Goal: Complete application form

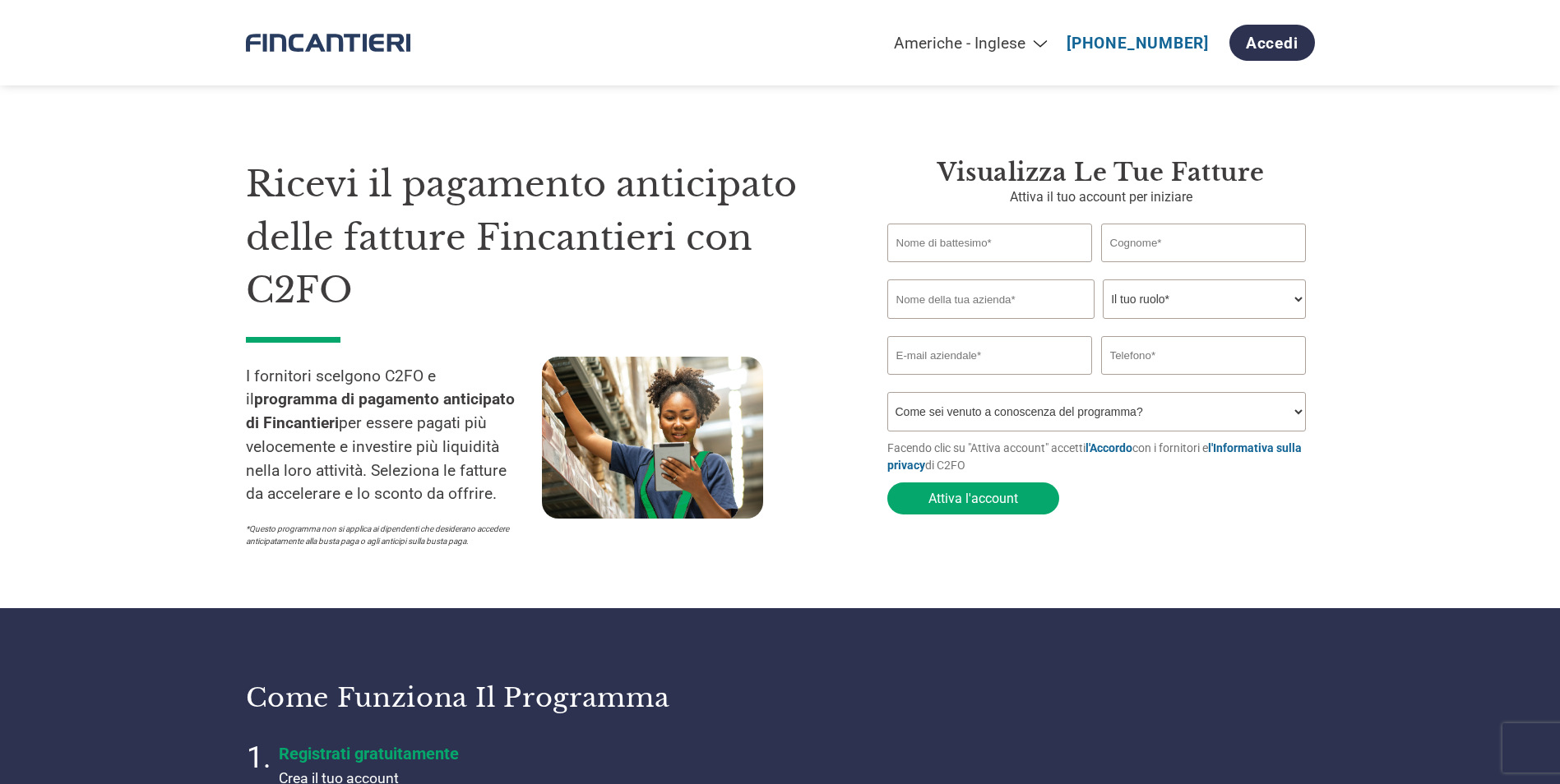
select select "en-[GEOGRAPHIC_DATA]"
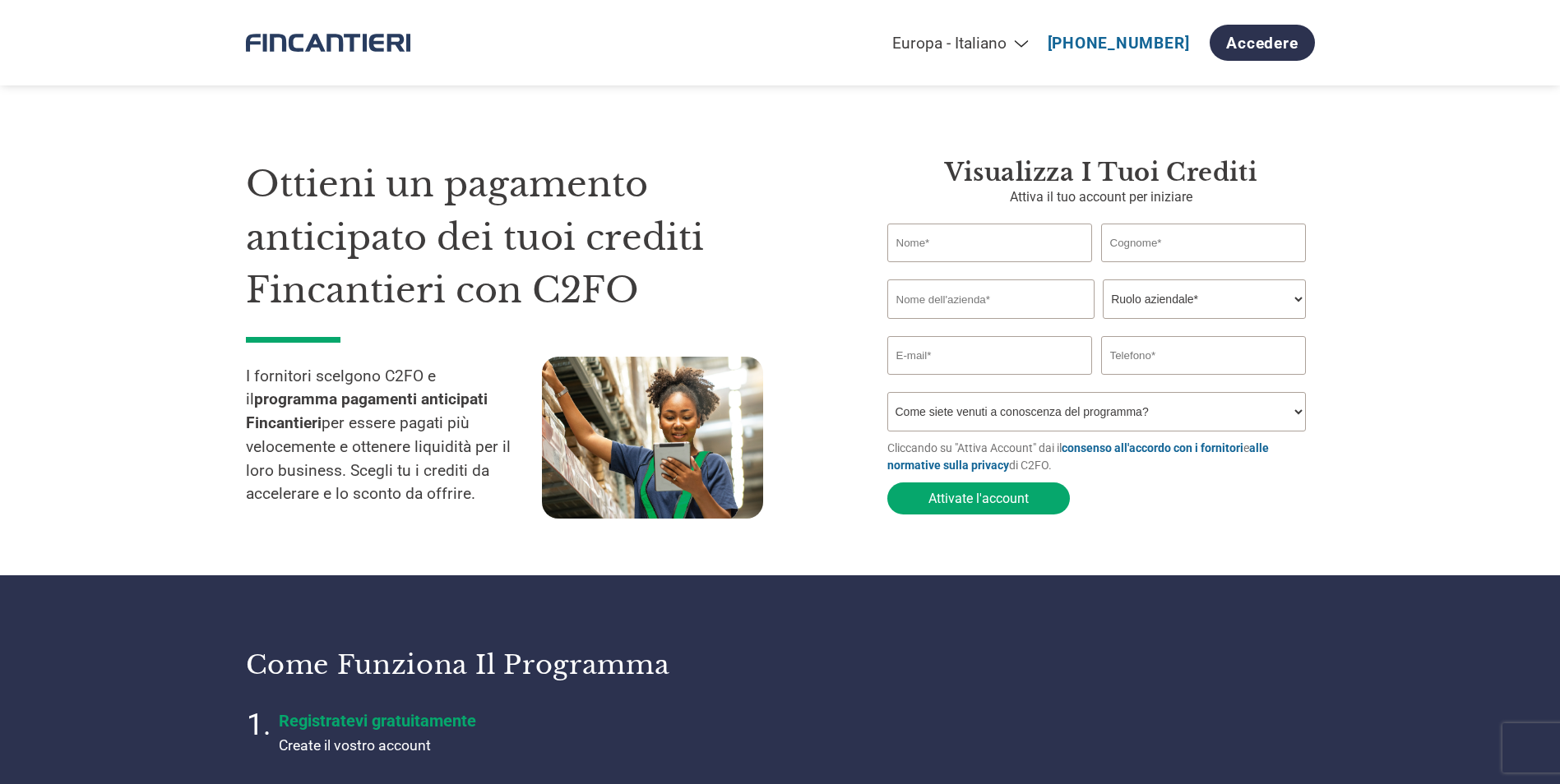
select select "it-IT"
click at [969, 252] on input "text" at bounding box center [990, 242] width 206 height 39
type input "[PERSON_NAME]"
type input "[PERSON_NAME][EMAIL_ADDRESS][DOMAIN_NAME]"
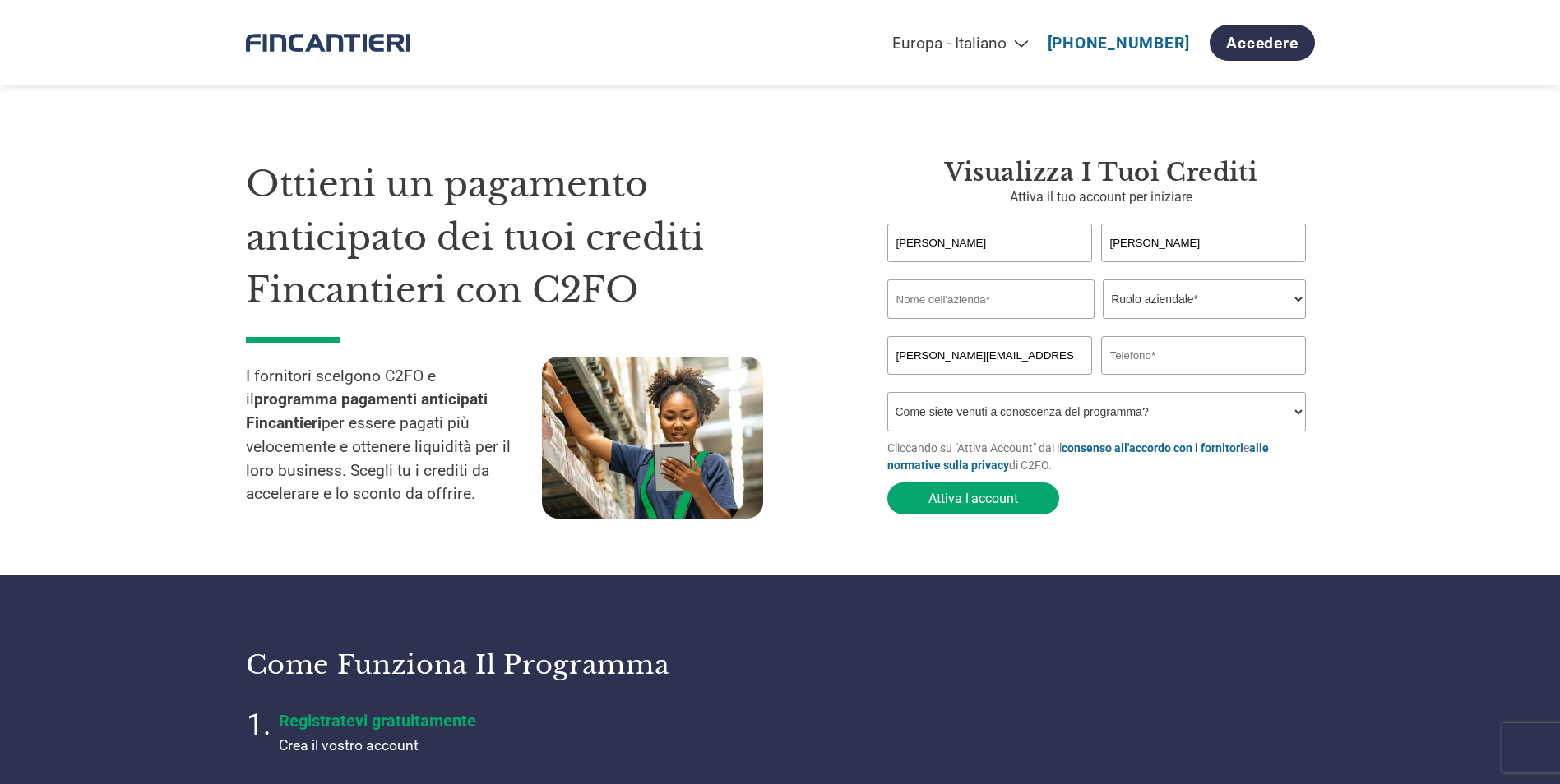
type input "3396668421"
click at [1008, 350] on input "c.mussari@alice.it" at bounding box center [990, 355] width 206 height 39
type input "c"
click at [1203, 365] on input "3396668421" at bounding box center [1204, 355] width 206 height 39
type input "3"
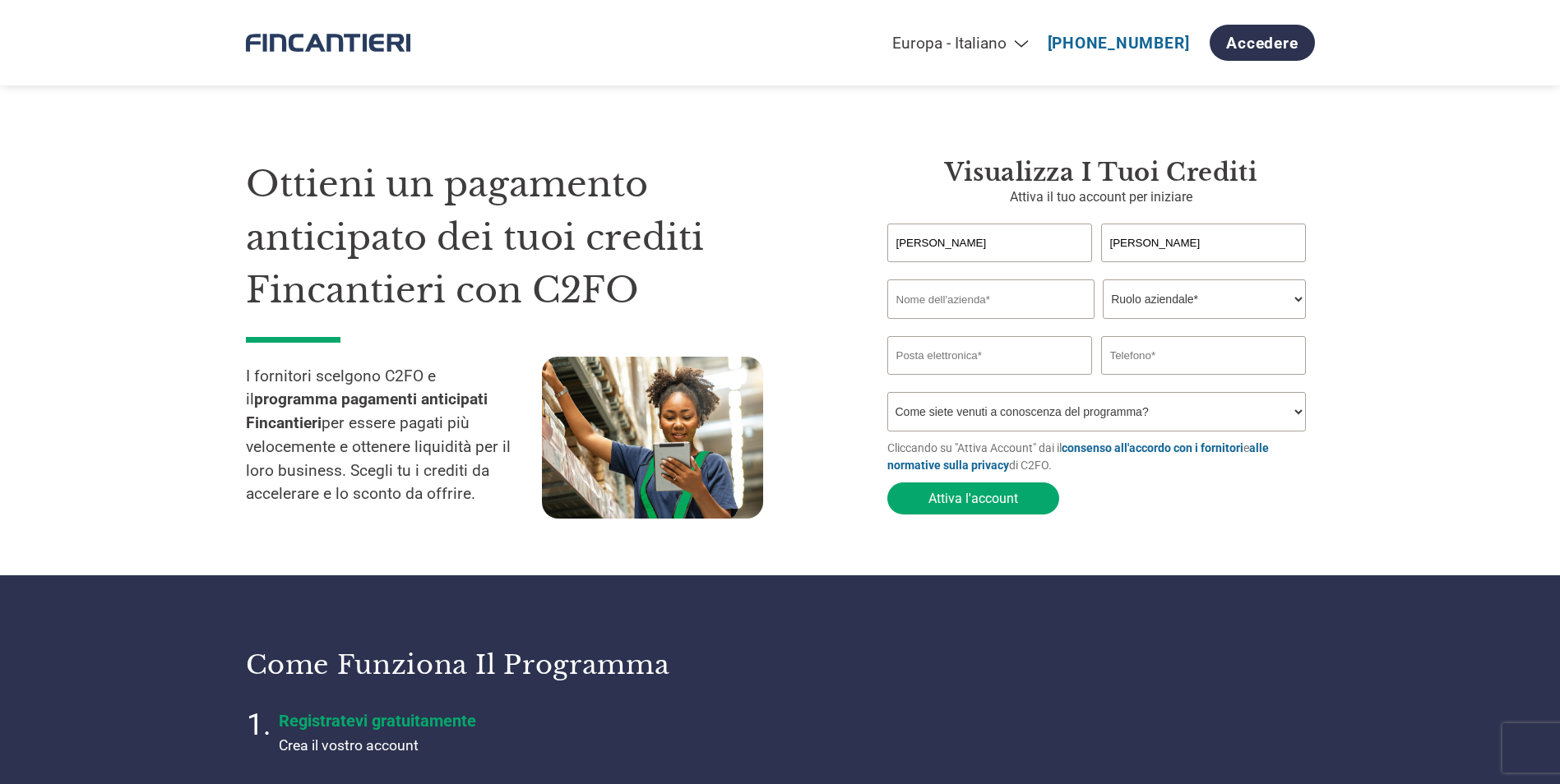
click at [1019, 308] on input "text" at bounding box center [991, 299] width 207 height 39
type input "Kaiser+Kraft srl"
type input "kaiserkraft@legalmail.it"
type input "0029066221"
drag, startPoint x: 931, startPoint y: 300, endPoint x: 941, endPoint y: 299, distance: 10.0
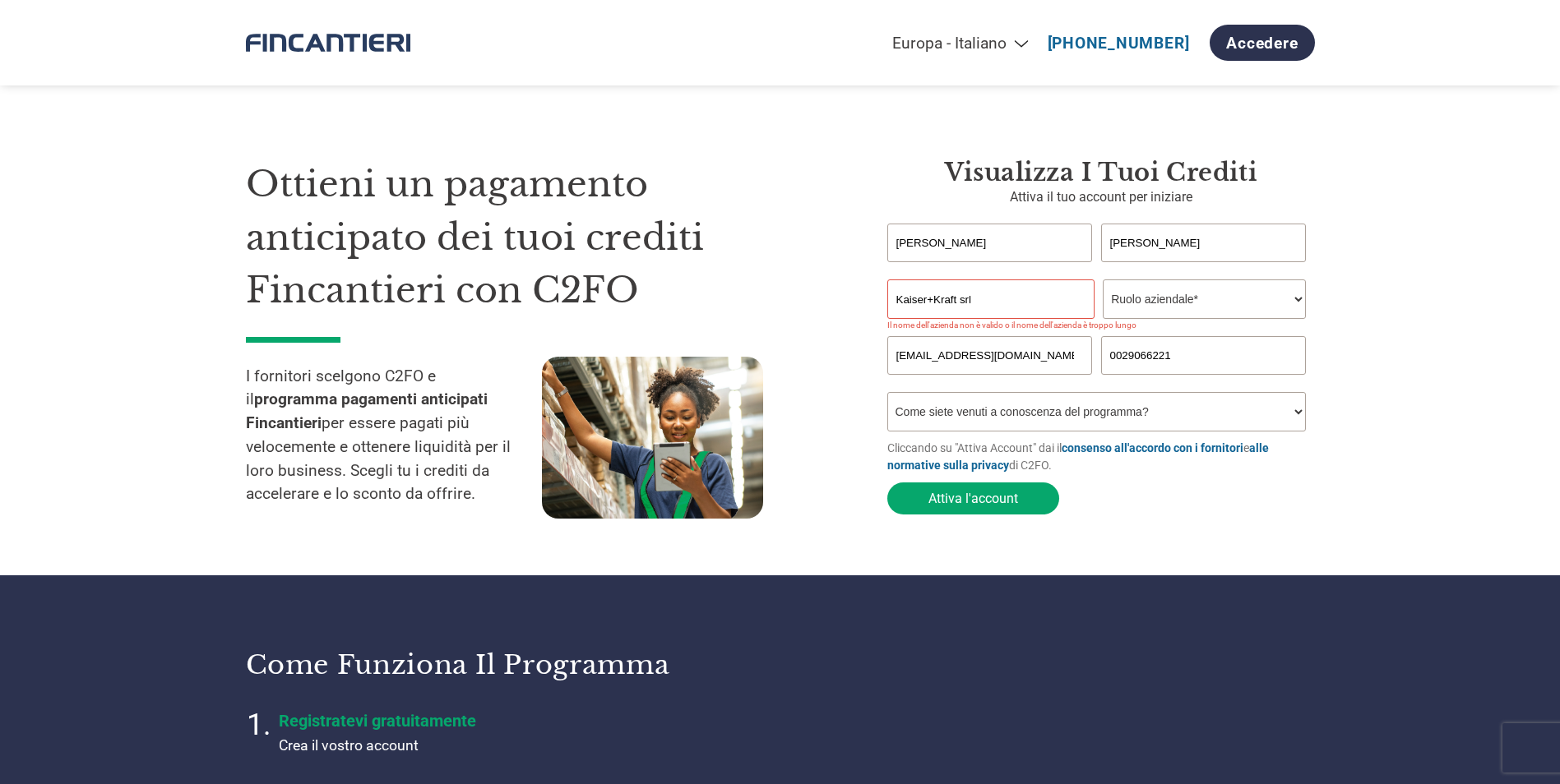
click at [931, 300] on input "Kaiser+Kraft srl" at bounding box center [991, 299] width 207 height 39
type input "Kaiser Kraft srl"
click at [1172, 298] on select "Ruolo aziendale* CFO Controllore finanziario Gestore crediti Direttore finanzia…" at bounding box center [1204, 299] width 203 height 39
select select "CREDIT_MANAGER"
click at [1103, 281] on select "Ruolo aziendale* CFO Controllore finanziario Gestore crediti Direttore finanzia…" at bounding box center [1204, 299] width 203 height 39
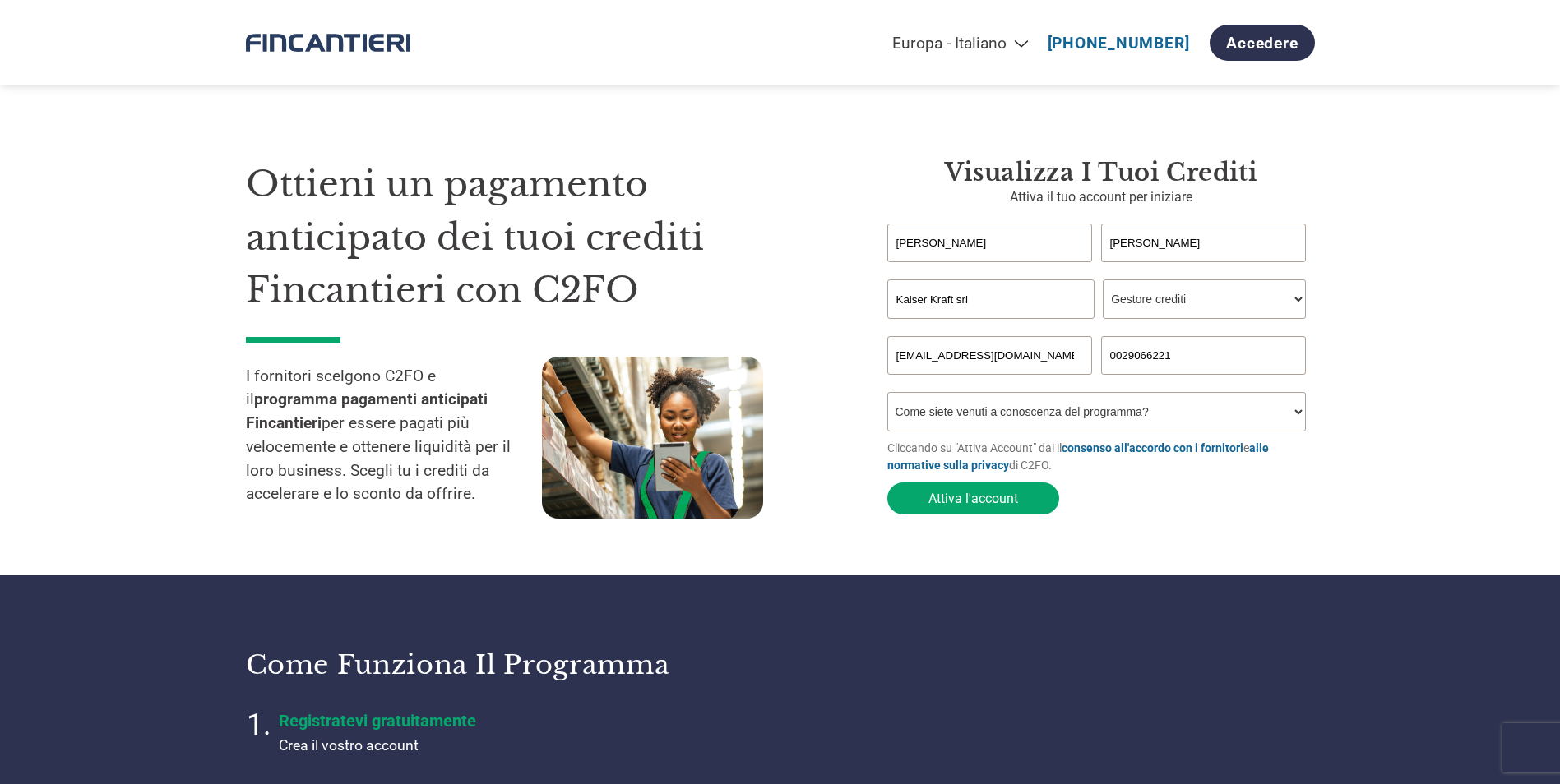
click at [1031, 362] on input "kaiserkraft@legalmail.it" at bounding box center [990, 355] width 206 height 39
type input "k"
type input "kkrafta@kaiserkraft.it"
click at [1221, 362] on input "0029066221" at bounding box center [1204, 355] width 206 height 39
click at [1411, 320] on section "Ottieni un pagamento anticipato dei tuoi crediti Fincantieri con C2FO I fornito…" at bounding box center [780, 320] width 1560 height 510
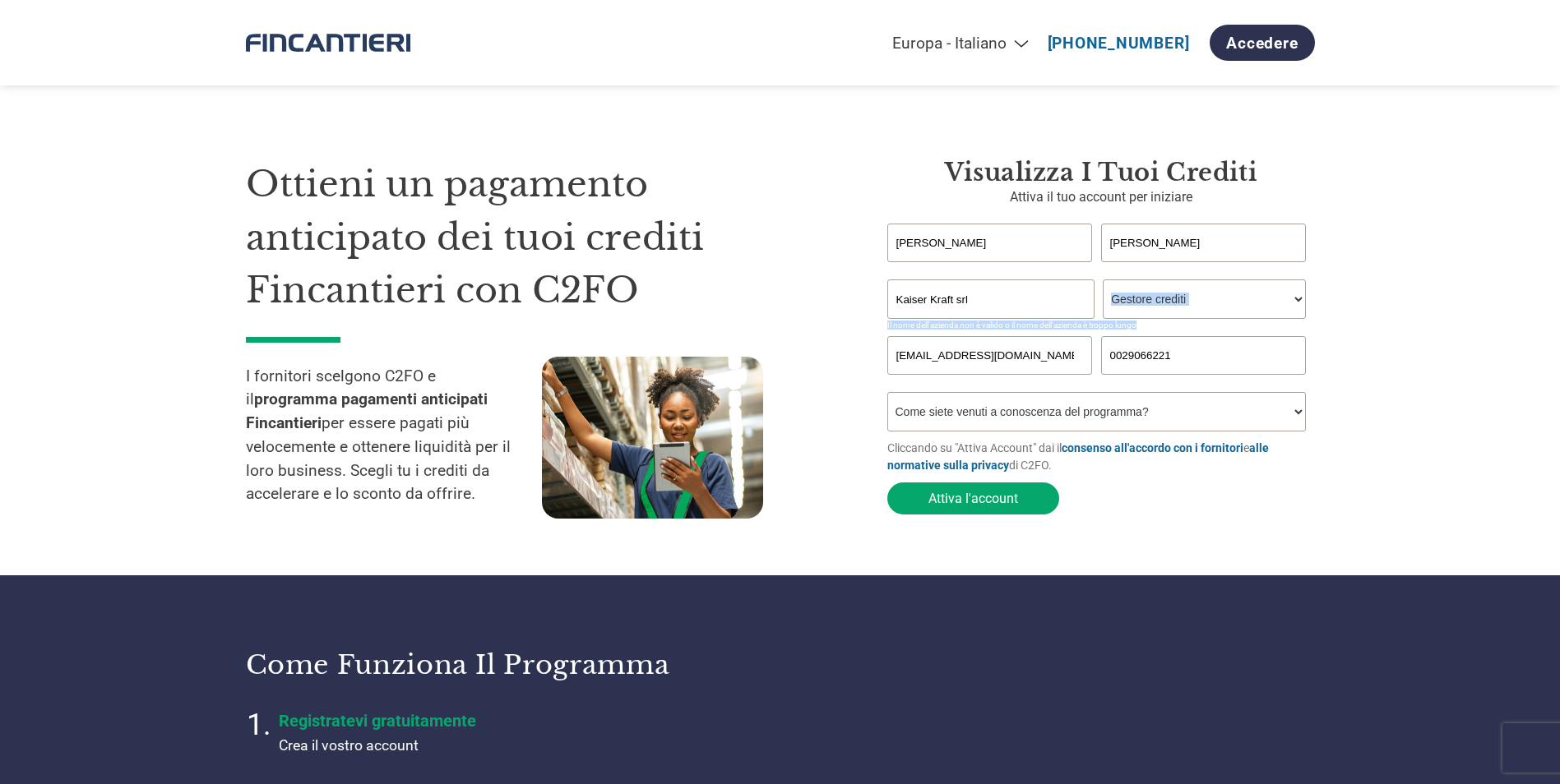
click at [1305, 421] on select "Come siete venuti a conoscenza del programma? Abbiamo ricevuto una lettera Tram…" at bounding box center [1096, 412] width 419 height 39
select select "Email"
click at [887, 397] on select "Come siete venuti a conoscenza del programma? Abbiamo ricevuto una lettera Tram…" at bounding box center [1096, 412] width 419 height 39
click at [1387, 440] on section "Ottieni un pagamento anticipato dei tuoi crediti Fincantieri con C2FO I fornito…" at bounding box center [780, 320] width 1560 height 510
click at [1367, 457] on section "Ottieni un pagamento anticipato dei tuoi crediti Fincantieri con C2FO I fornito…" at bounding box center [780, 320] width 1560 height 510
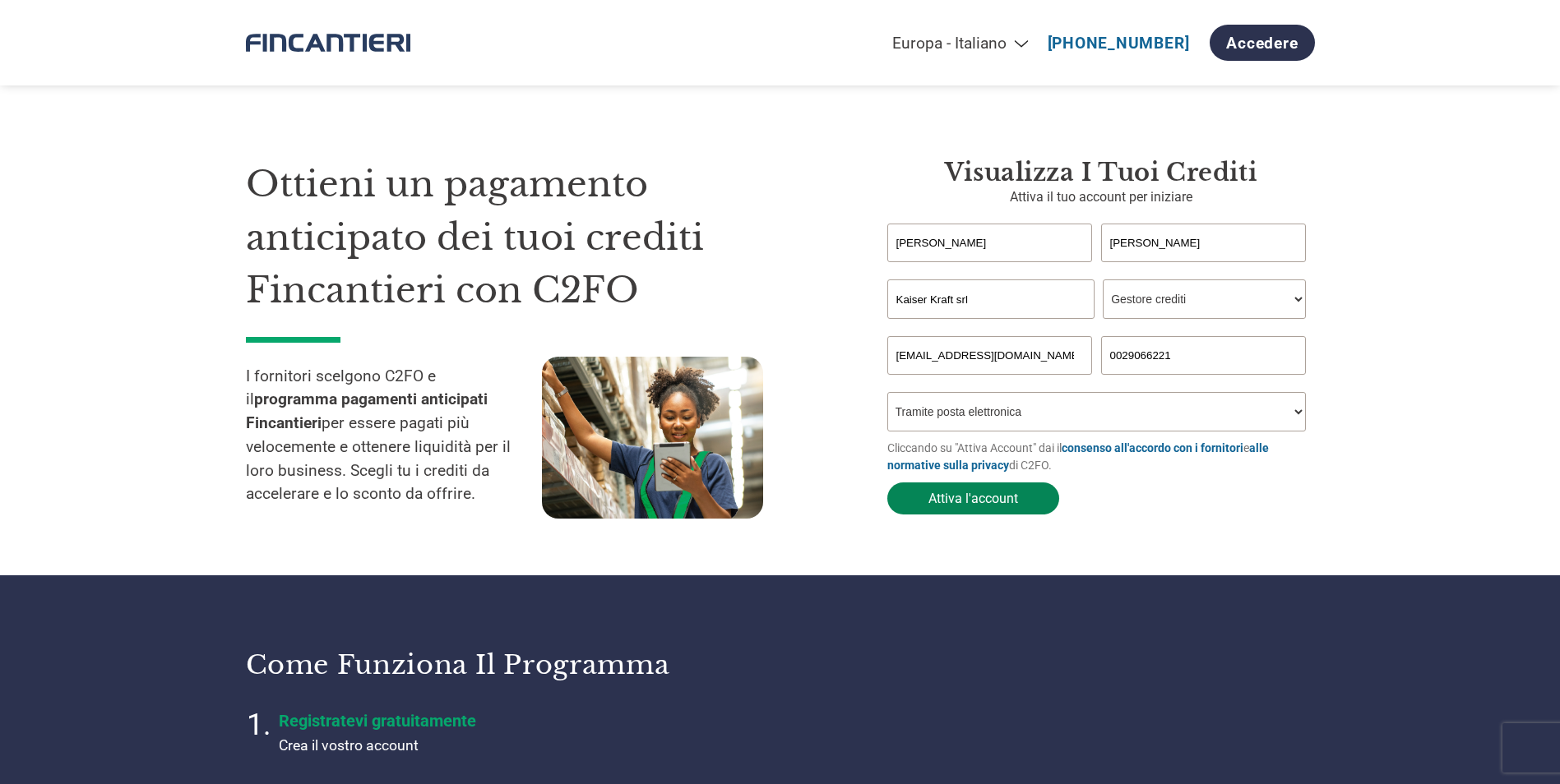
click at [986, 508] on button "Attiva l'account" at bounding box center [973, 498] width 172 height 32
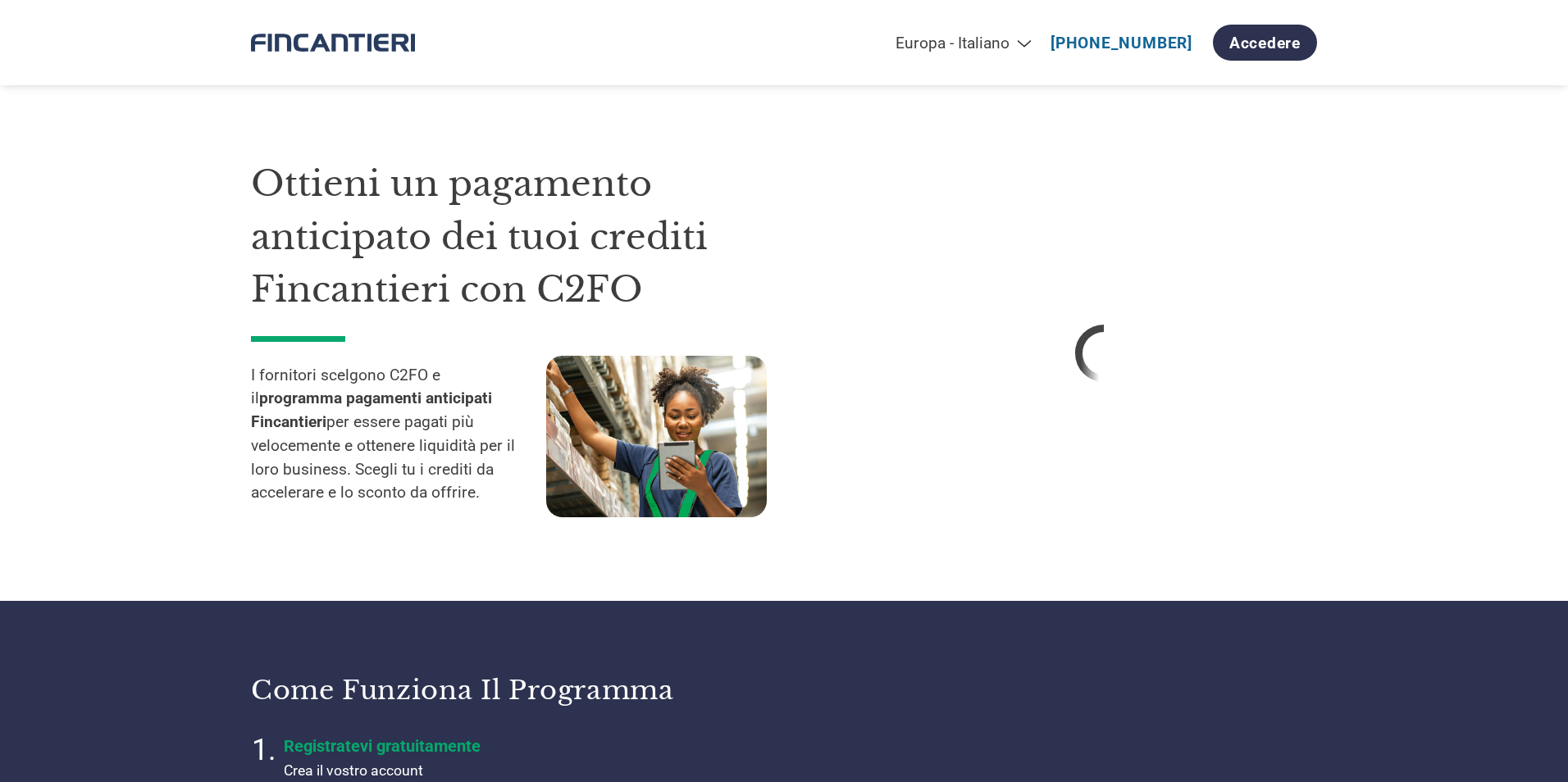
select select "it-IT"
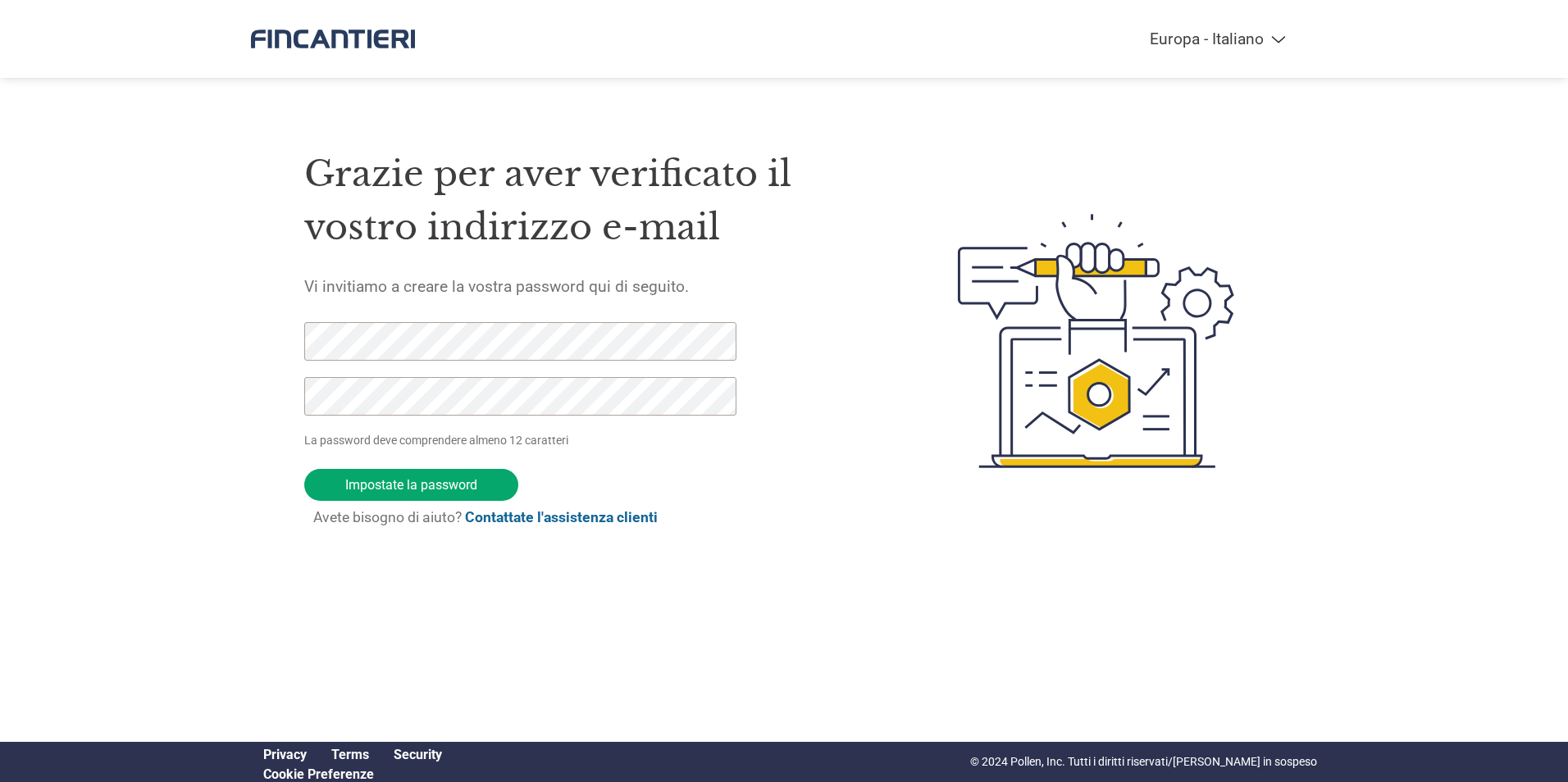
select select "it-IT"
click at [408, 481] on input "Impostate la password" at bounding box center [411, 485] width 214 height 32
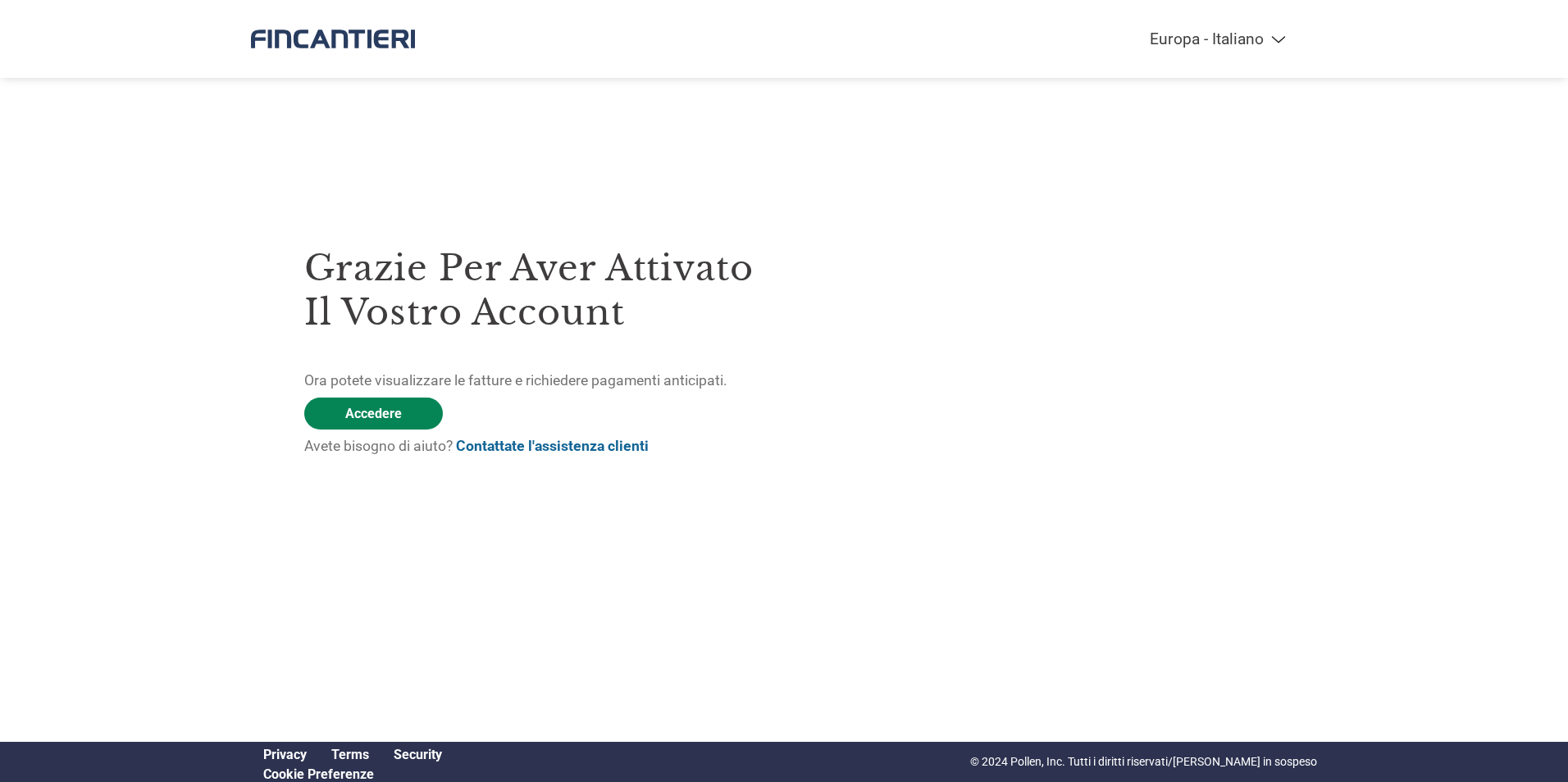
click at [391, 412] on link "Accedere" at bounding box center [373, 413] width 138 height 32
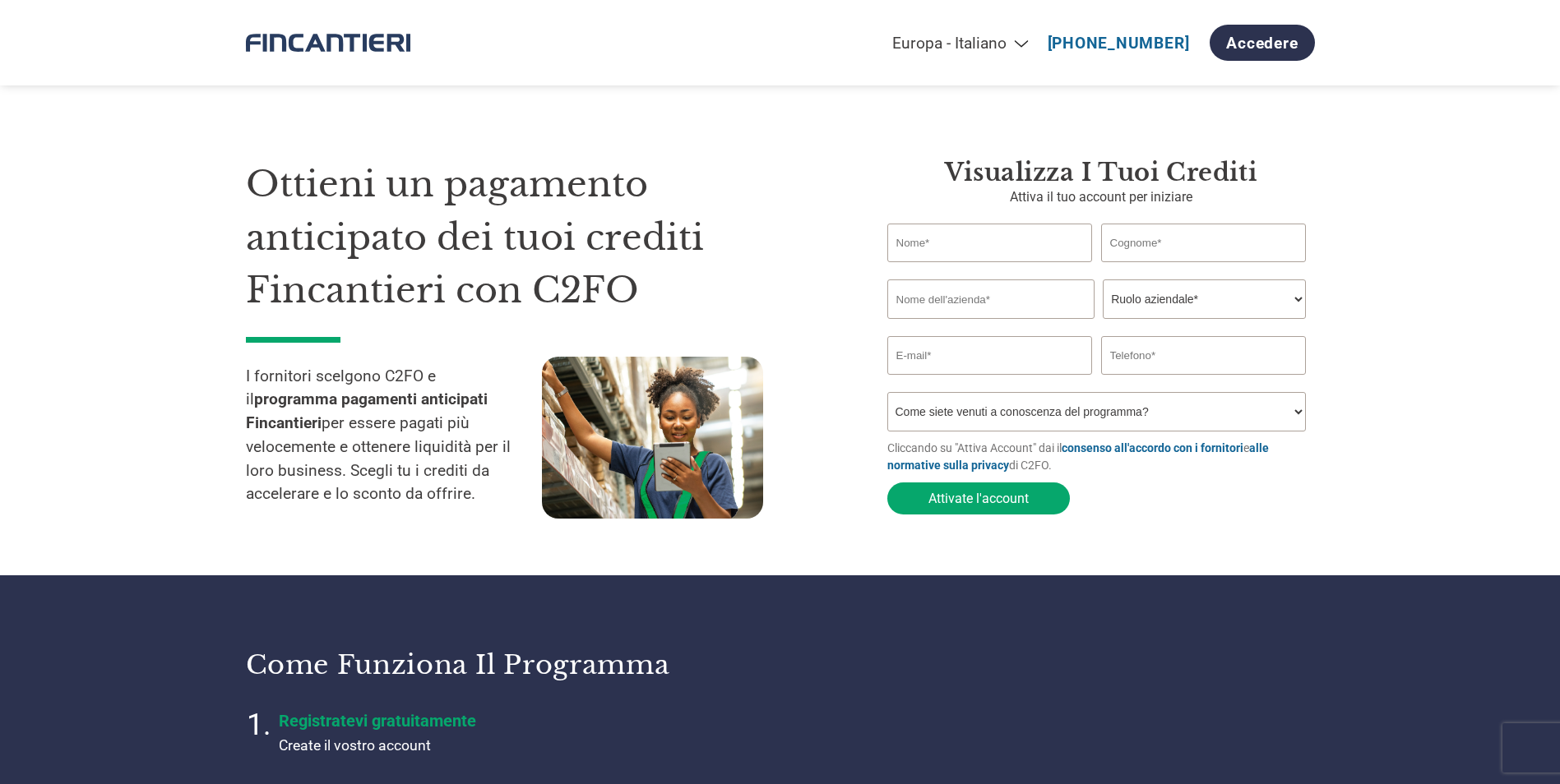
select select "it-IT"
click at [1261, 40] on link "Accedere" at bounding box center [1263, 43] width 105 height 36
select select "it-IT"
click at [1268, 45] on link "Accedere" at bounding box center [1263, 43] width 105 height 36
select select "it-IT"
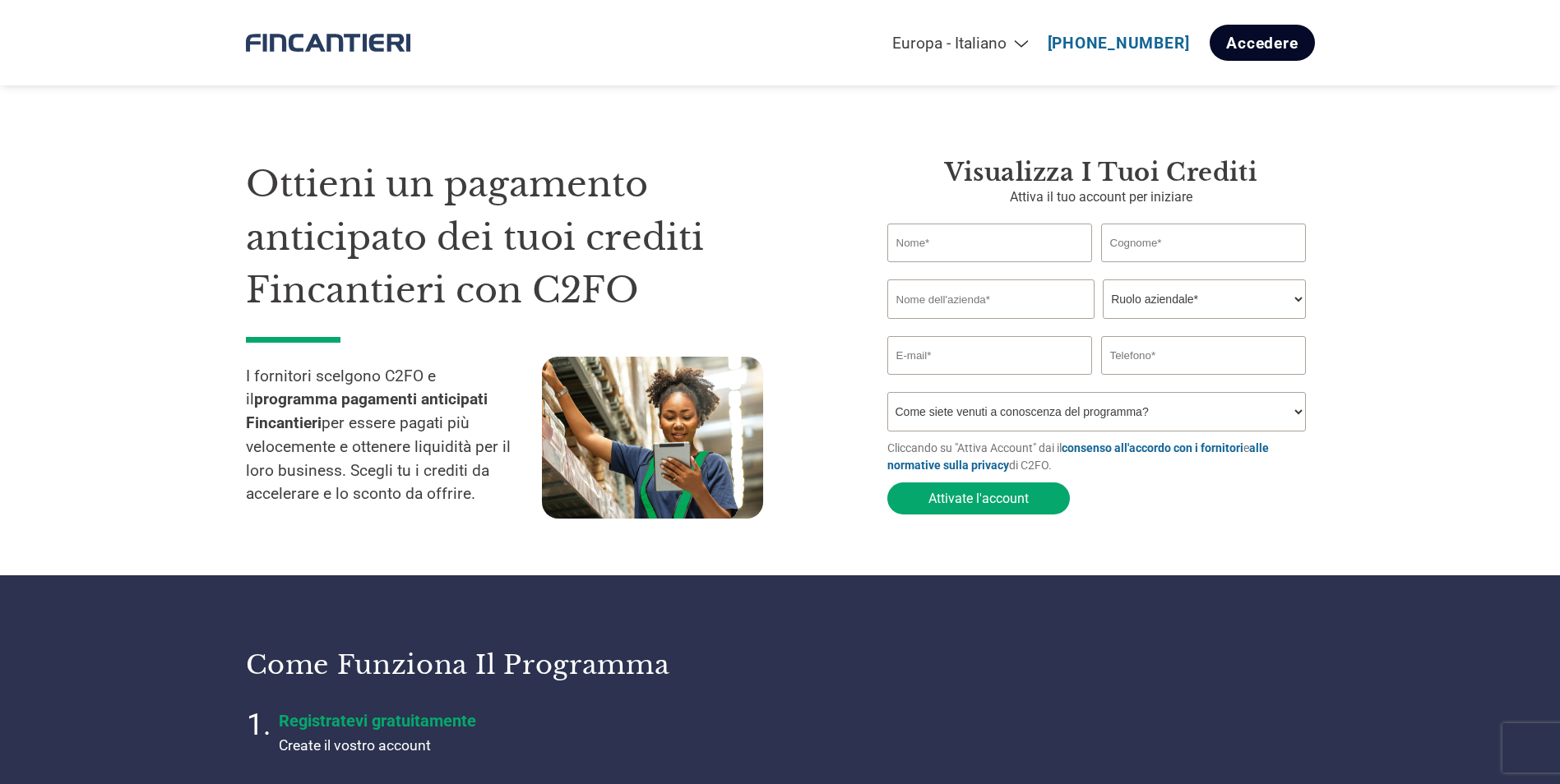
click at [1261, 43] on link "Accedere" at bounding box center [1263, 43] width 105 height 36
